Goal: Task Accomplishment & Management: Manage account settings

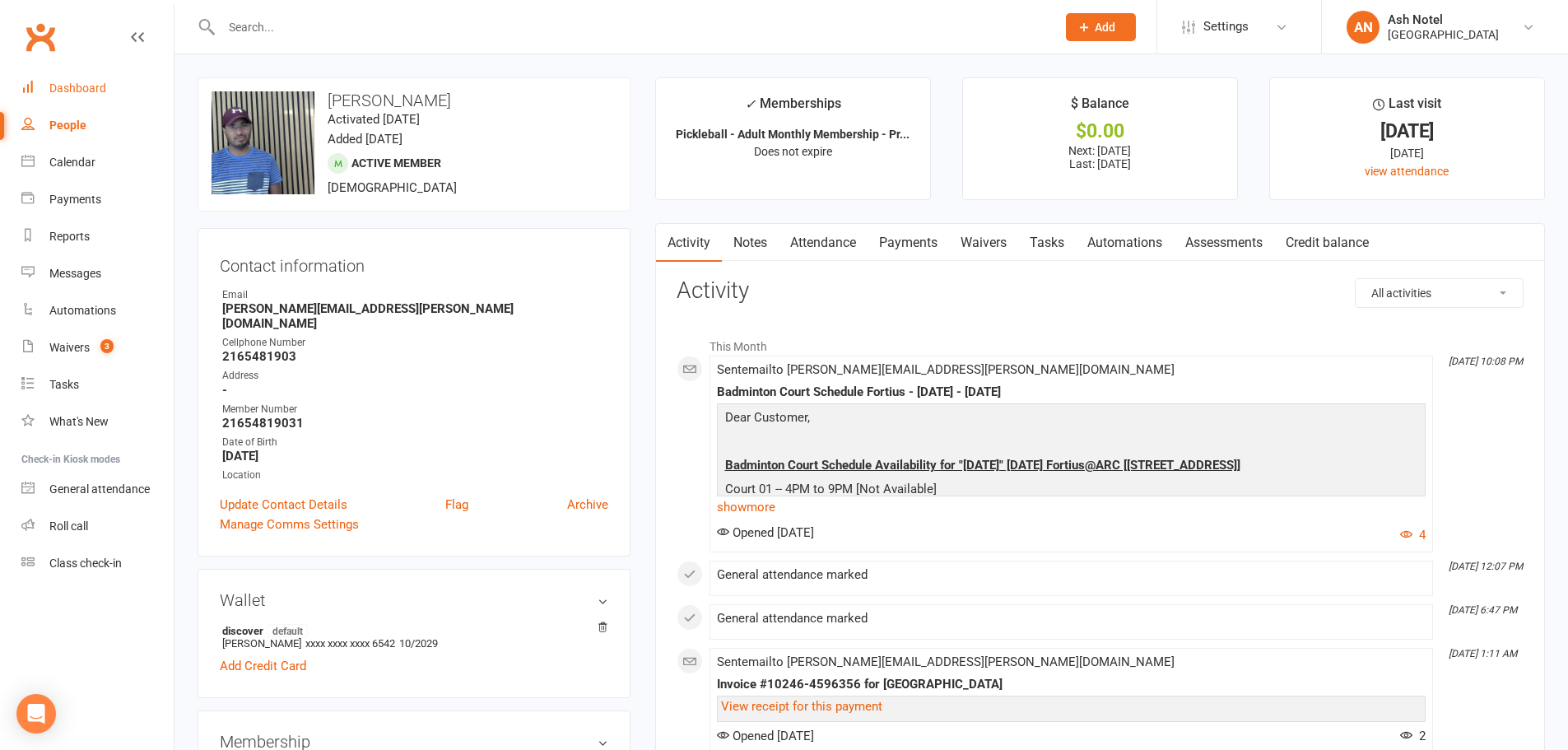
click at [95, 98] on link "Dashboard" at bounding box center [98, 88] width 153 height 37
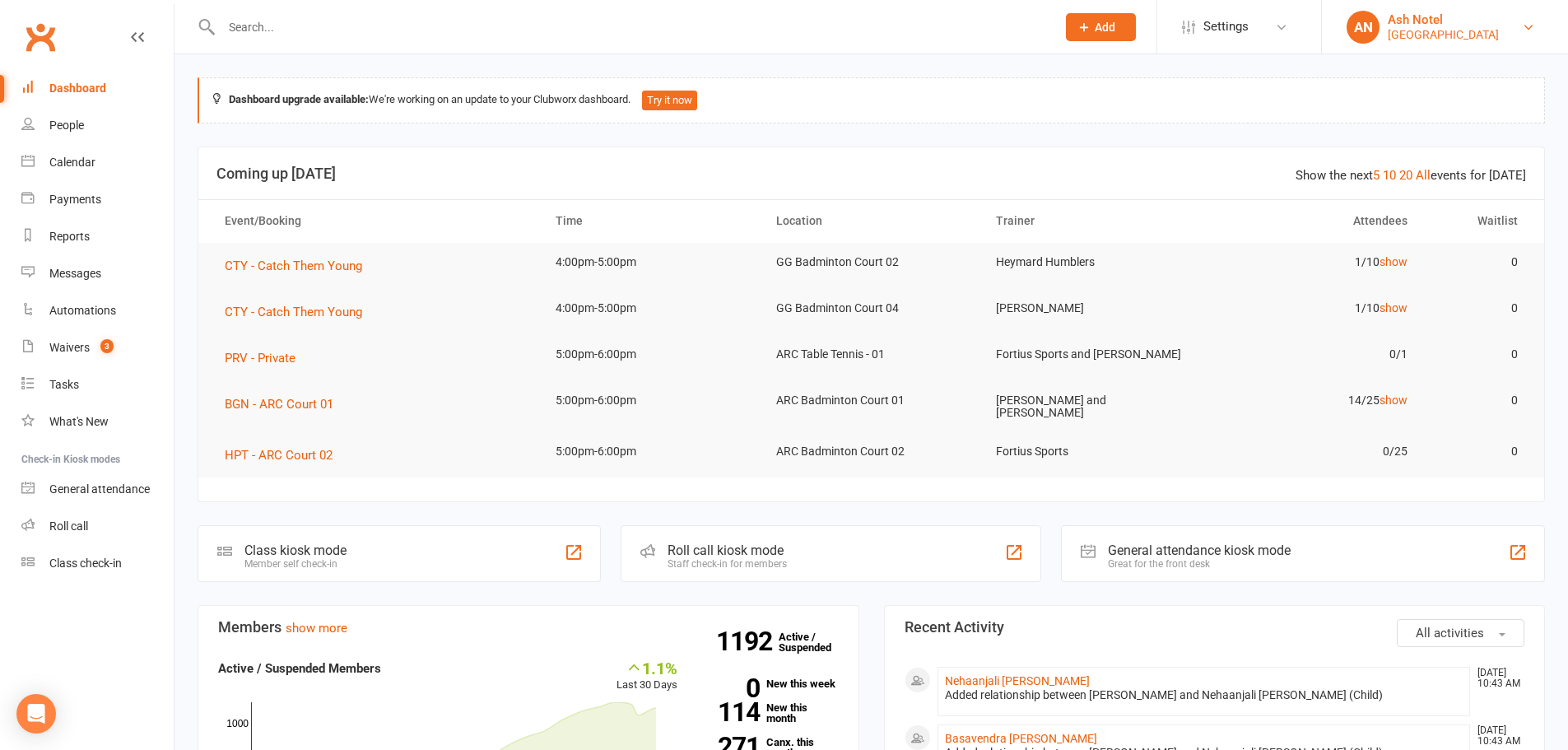
click at [1487, 40] on div "[GEOGRAPHIC_DATA]" at bounding box center [1442, 34] width 111 height 15
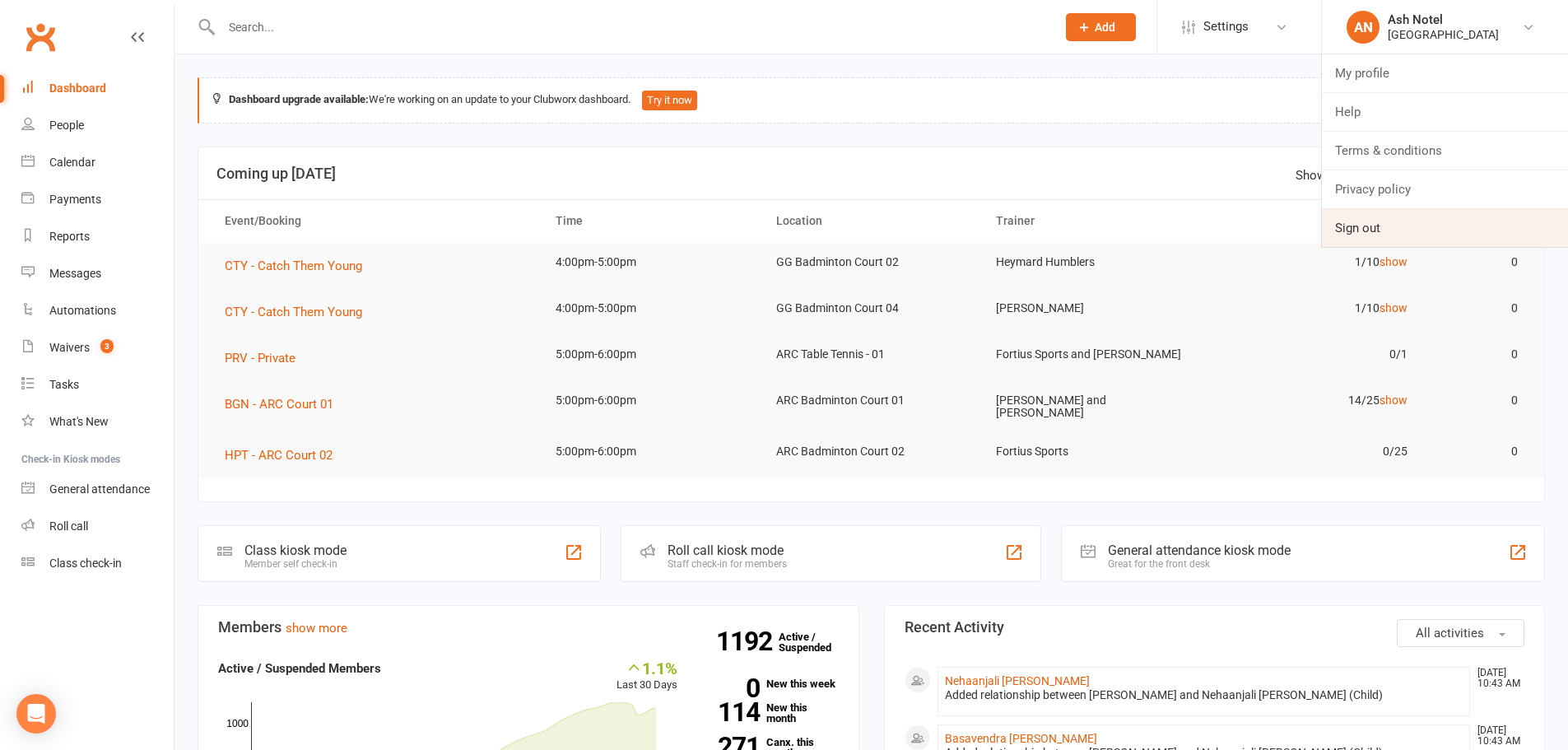
click at [1411, 235] on link "Sign out" at bounding box center [1444, 228] width 246 height 38
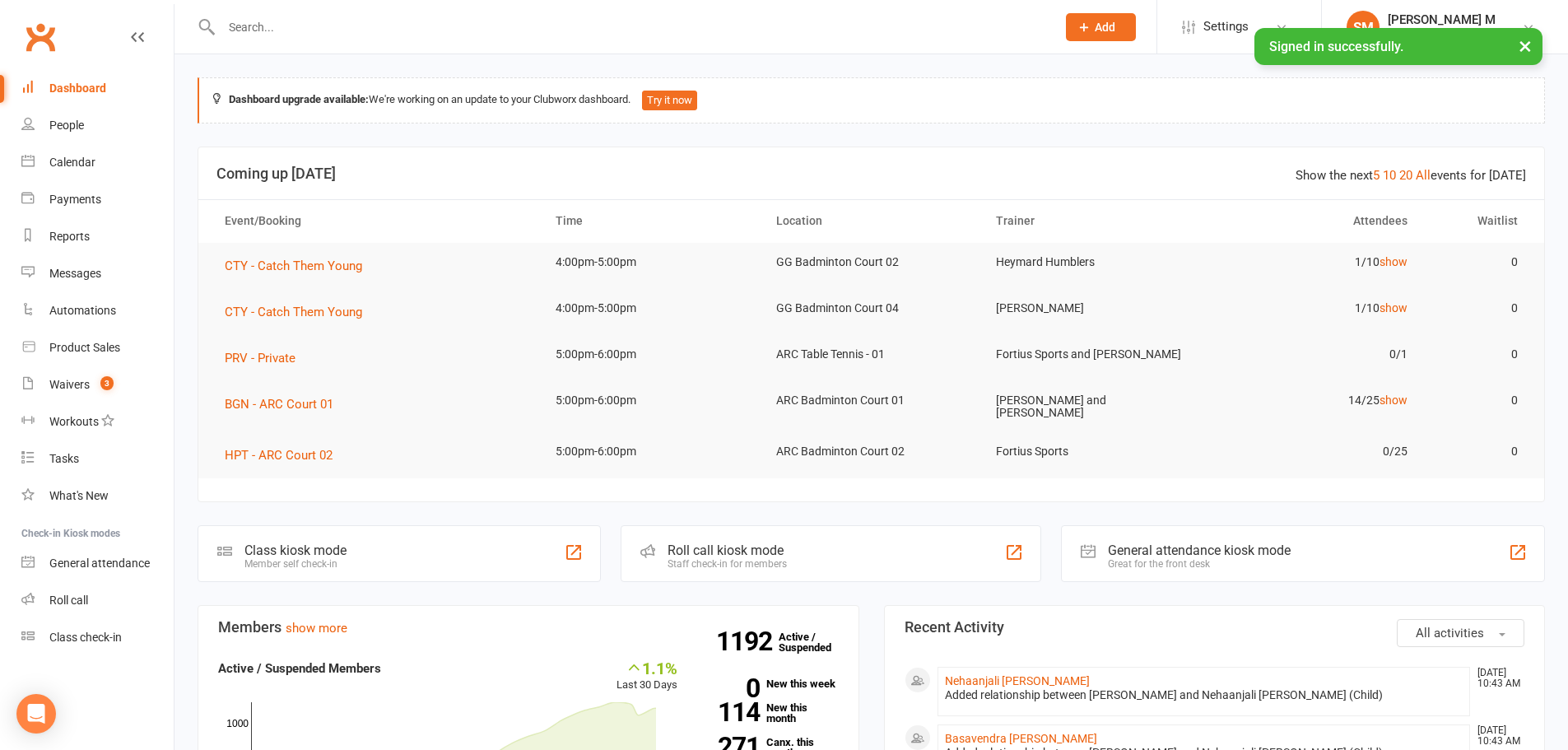
click at [303, 32] on input "text" at bounding box center [631, 27] width 828 height 23
paste input "yangbao124@gmail.com"
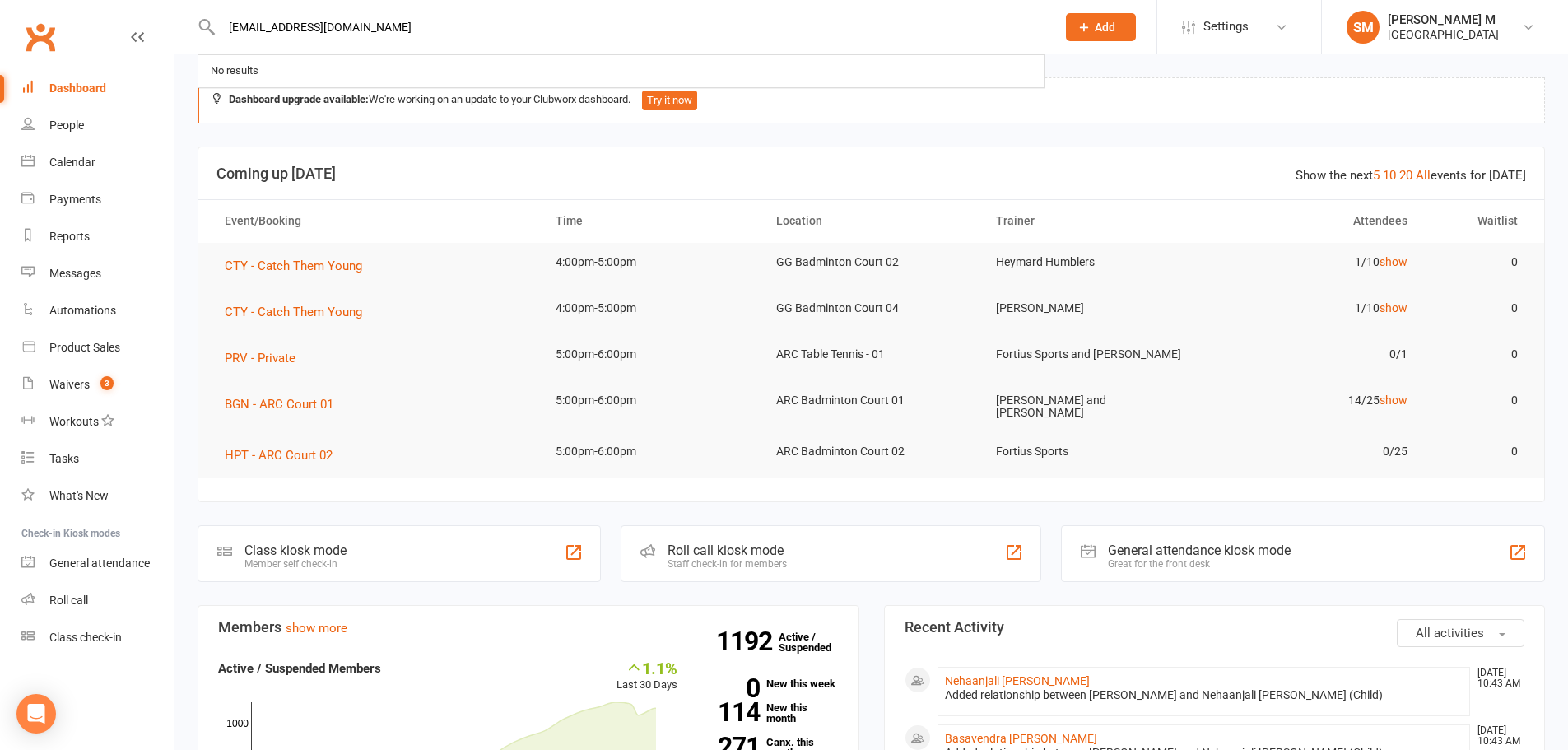
paste input "yangbao124@gmail.com"
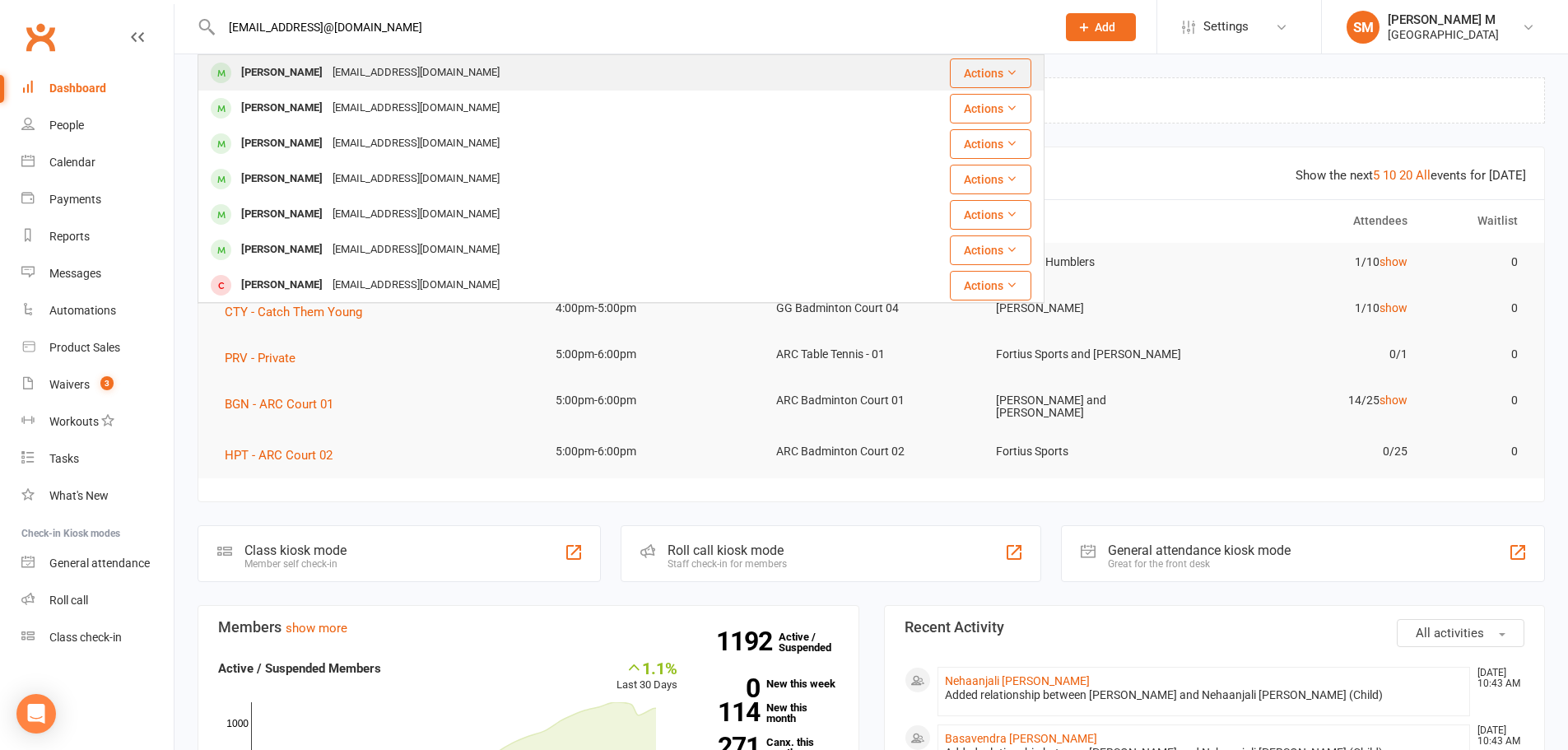
type input "yangbao124@gmail.comyangbao124@gmail.com"
click at [458, 74] on div "Yang Bao yangbao124@gmail.com" at bounding box center [550, 73] width 702 height 33
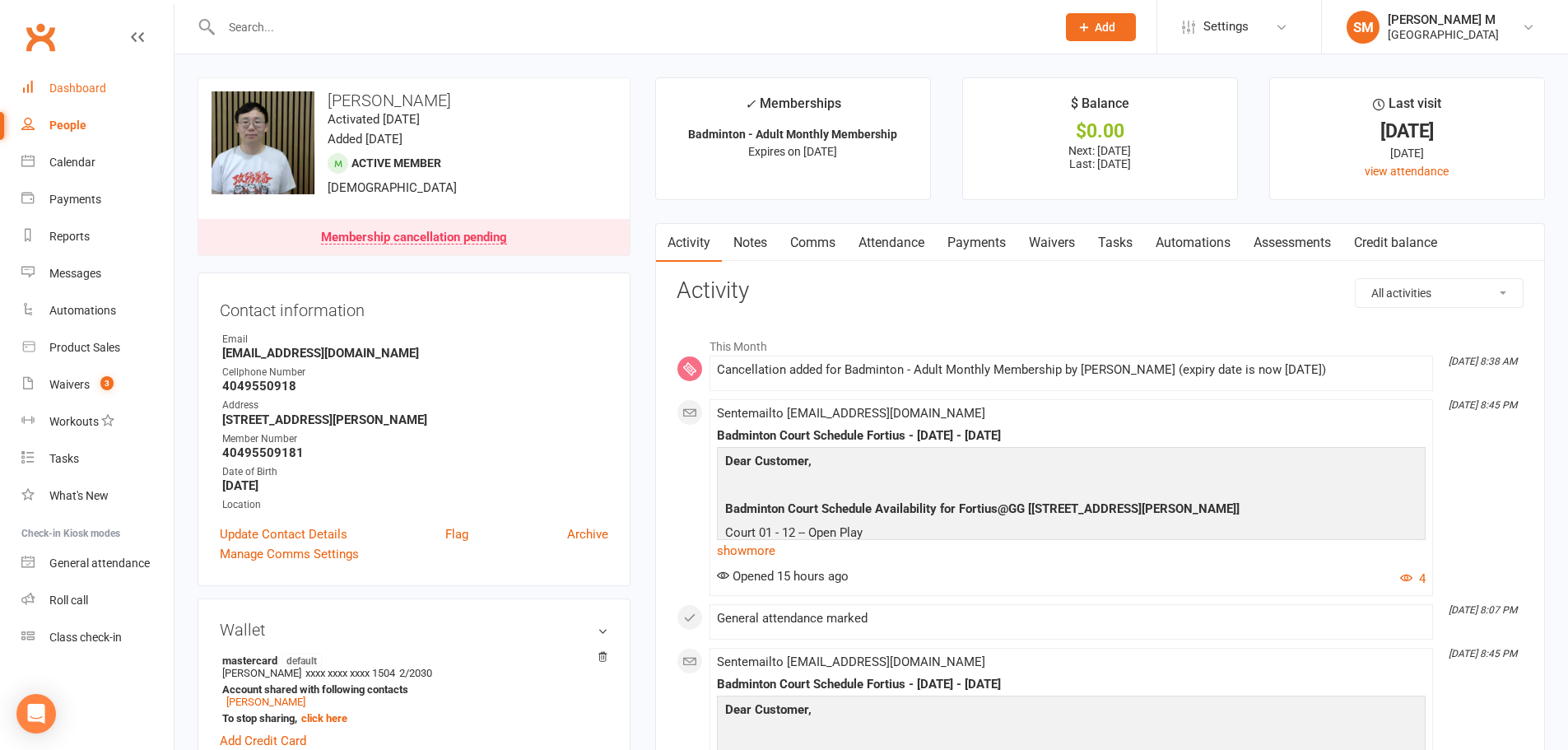
click at [97, 76] on link "Dashboard" at bounding box center [98, 88] width 153 height 37
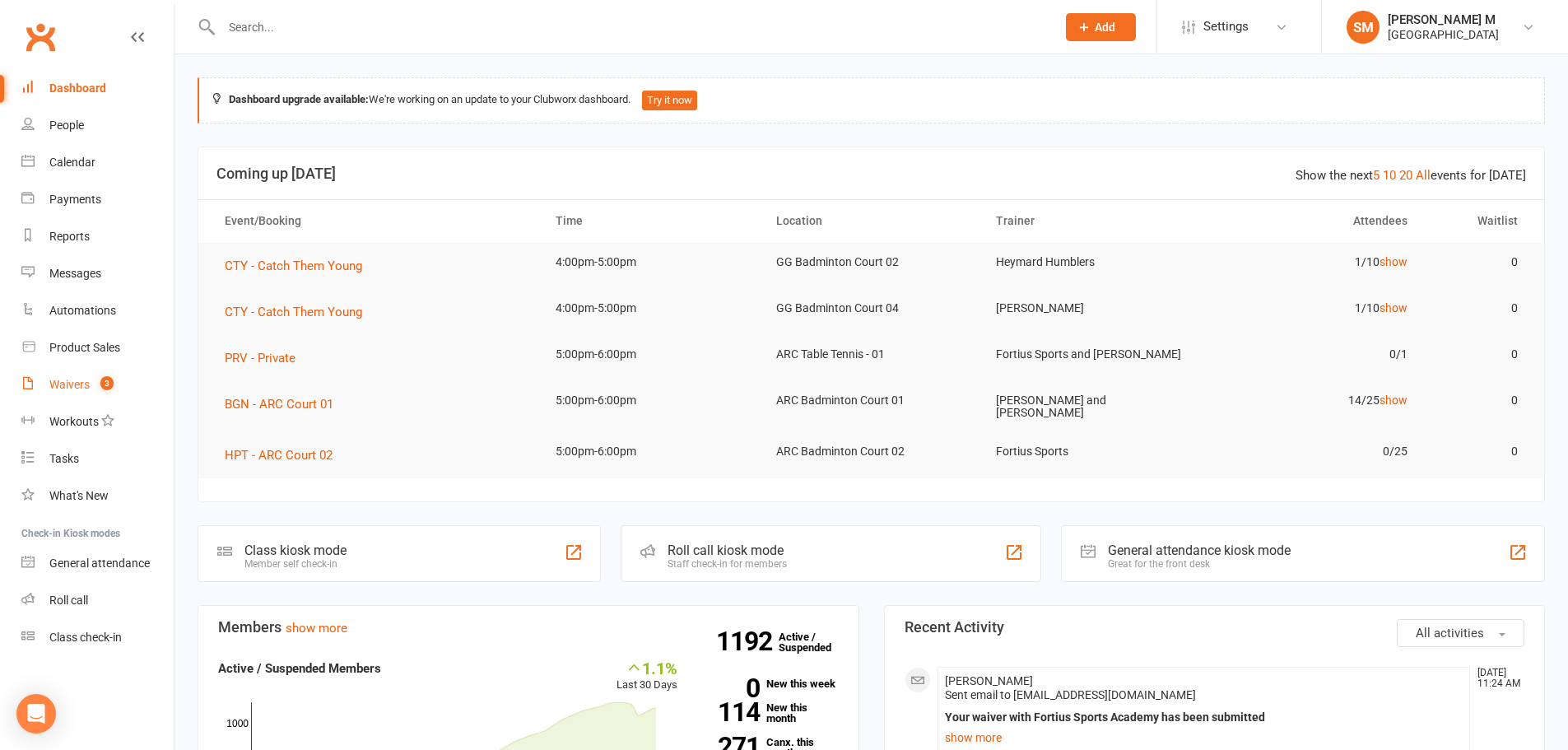
click at [97, 383] on count-badge "3" at bounding box center [102, 384] width 21 height 13
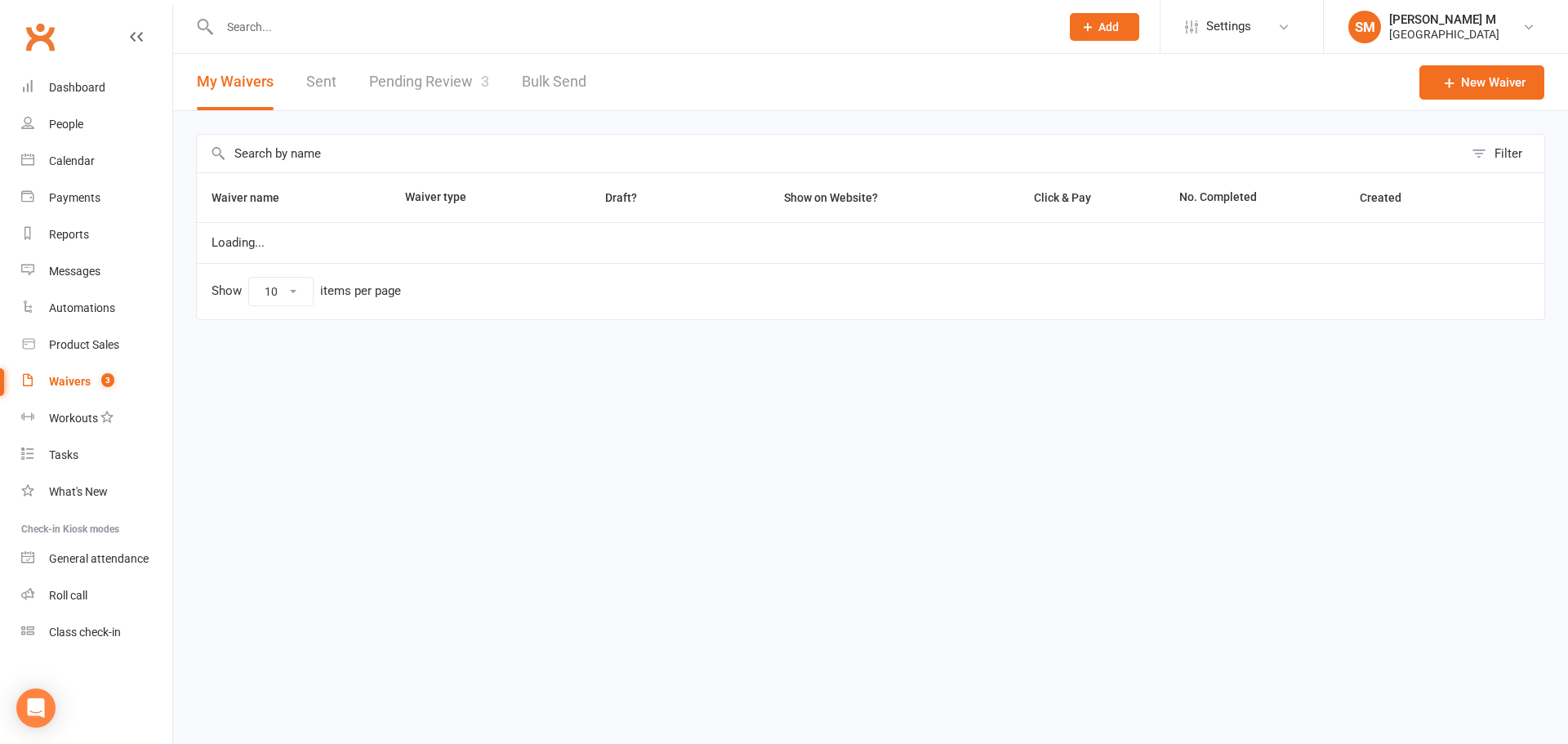
click at [446, 74] on link "Pending Review 3" at bounding box center [429, 81] width 120 height 56
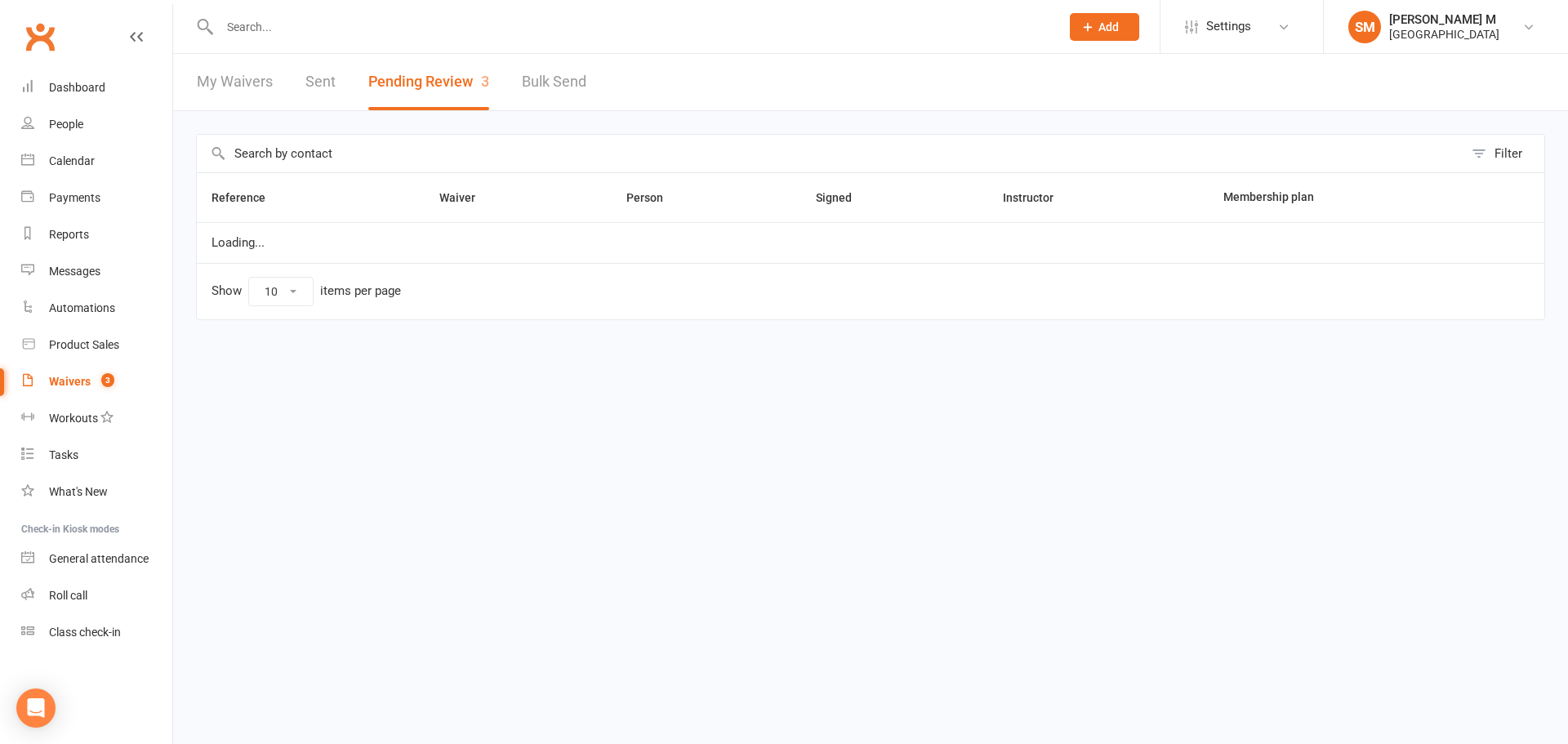
select select "100"
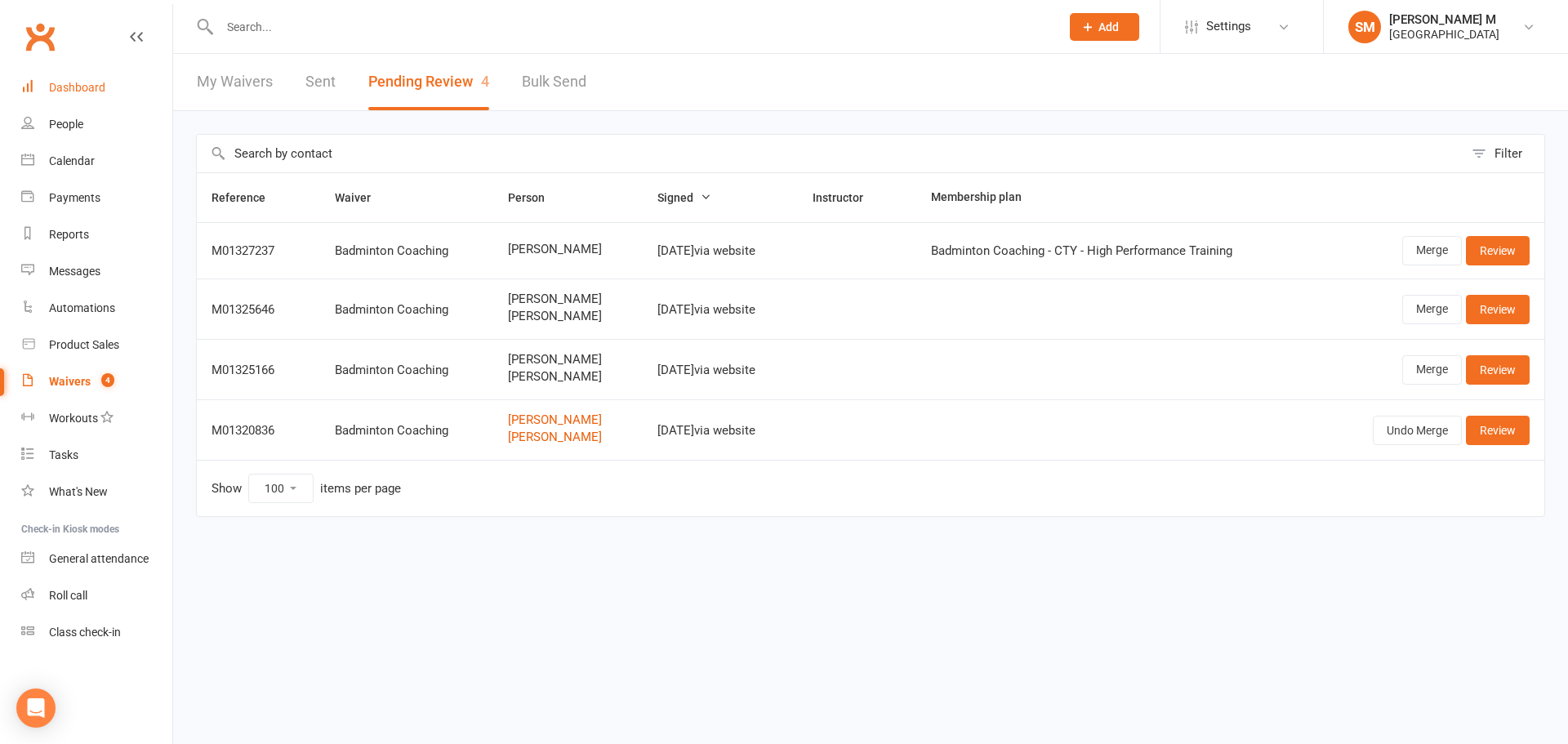
click at [90, 79] on link "Dashboard" at bounding box center [97, 88] width 151 height 37
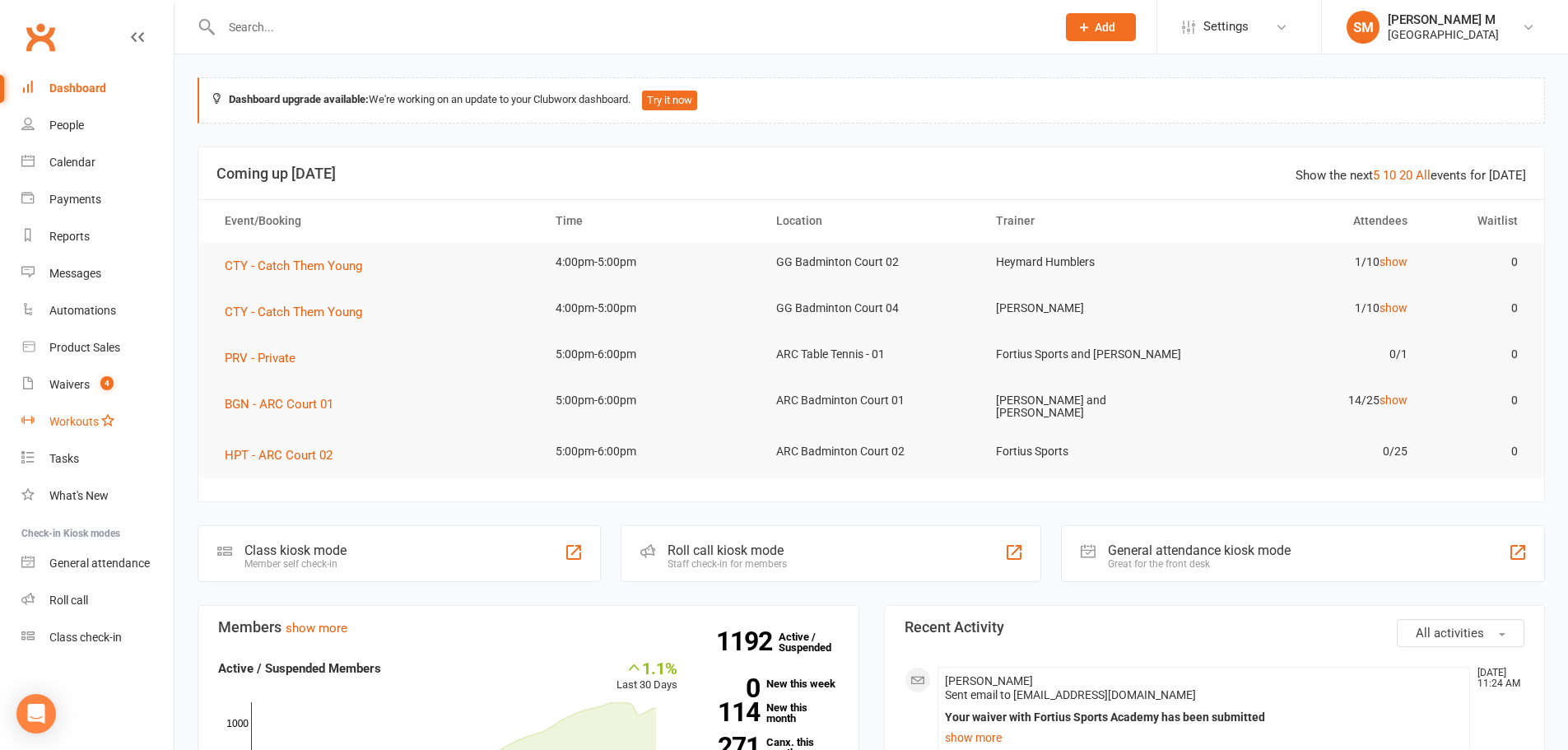
click at [59, 409] on link "Workouts" at bounding box center [98, 422] width 153 height 37
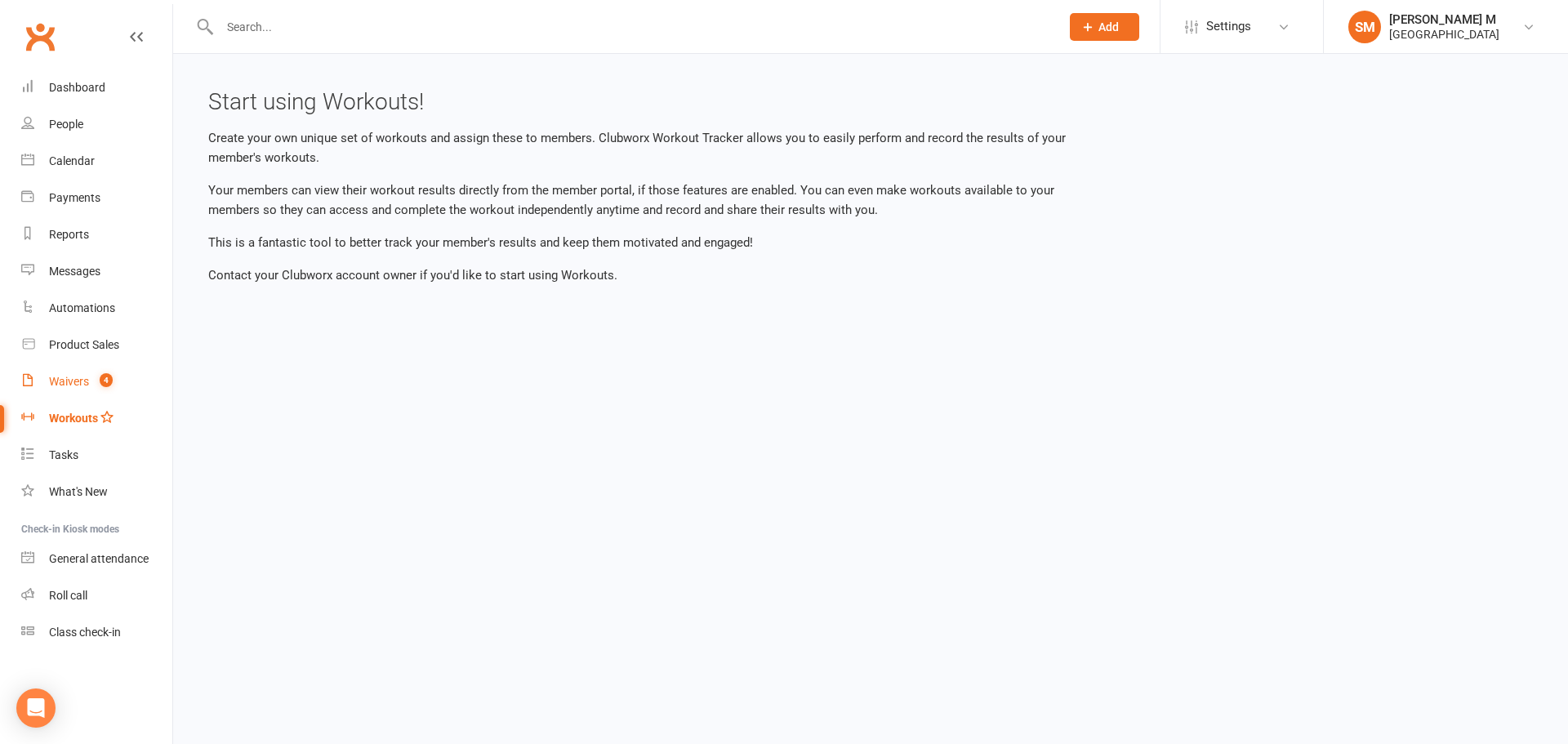
click at [77, 381] on div "Waivers" at bounding box center [68, 381] width 40 height 13
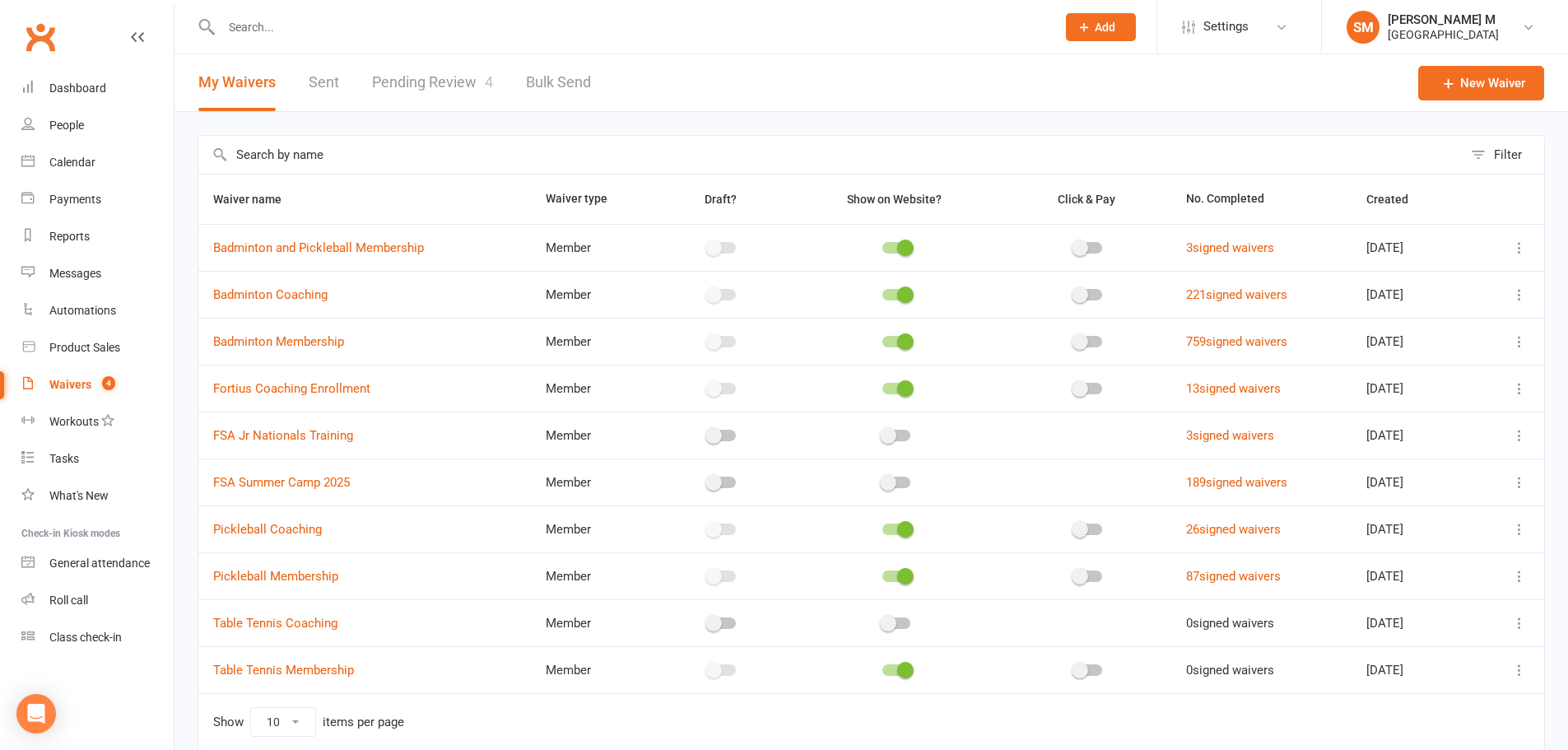
click at [415, 72] on link "Pending Review 4" at bounding box center [432, 82] width 121 height 57
select select "100"
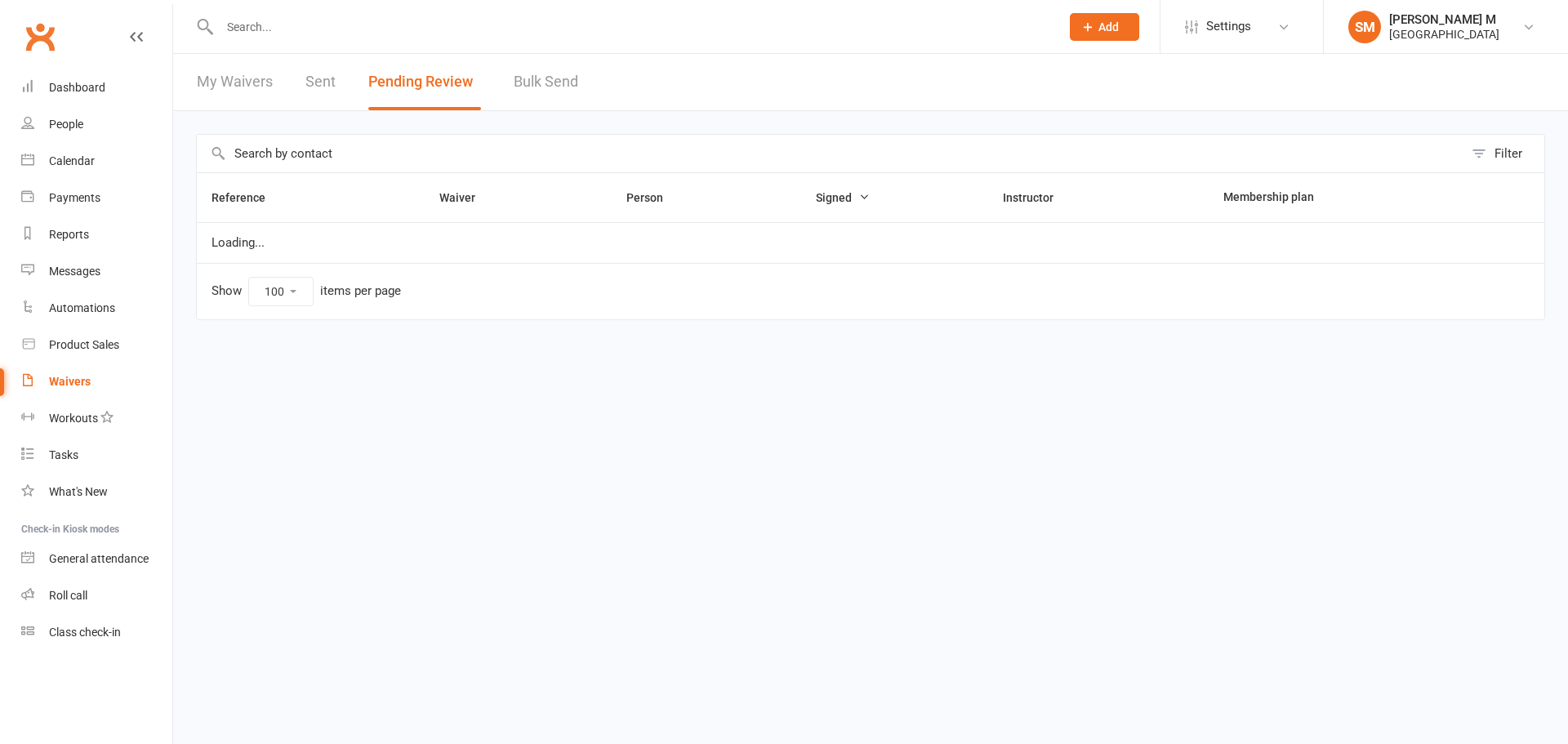
select select "100"
